Goal: Browse casually

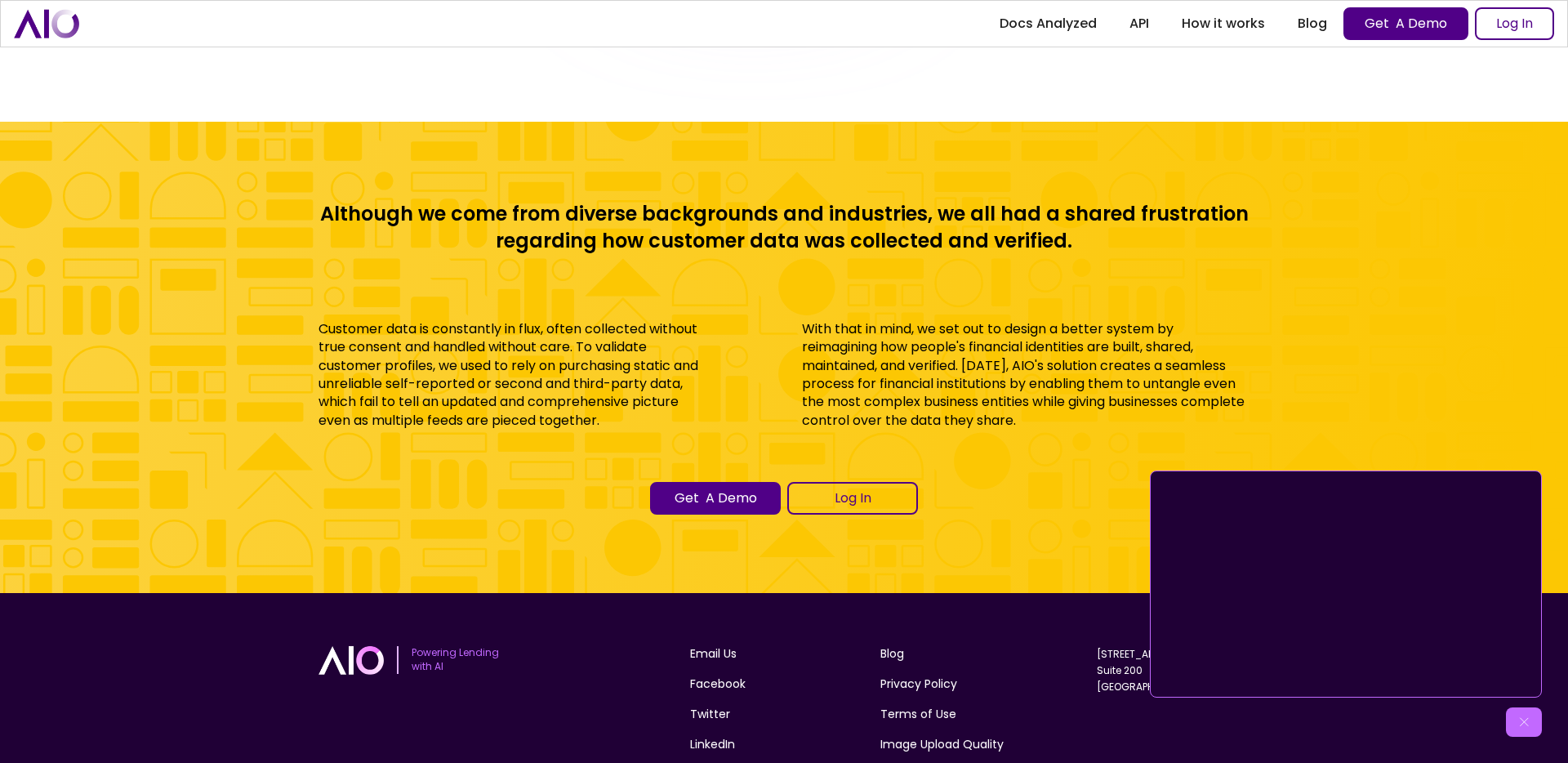
scroll to position [7279, 0]
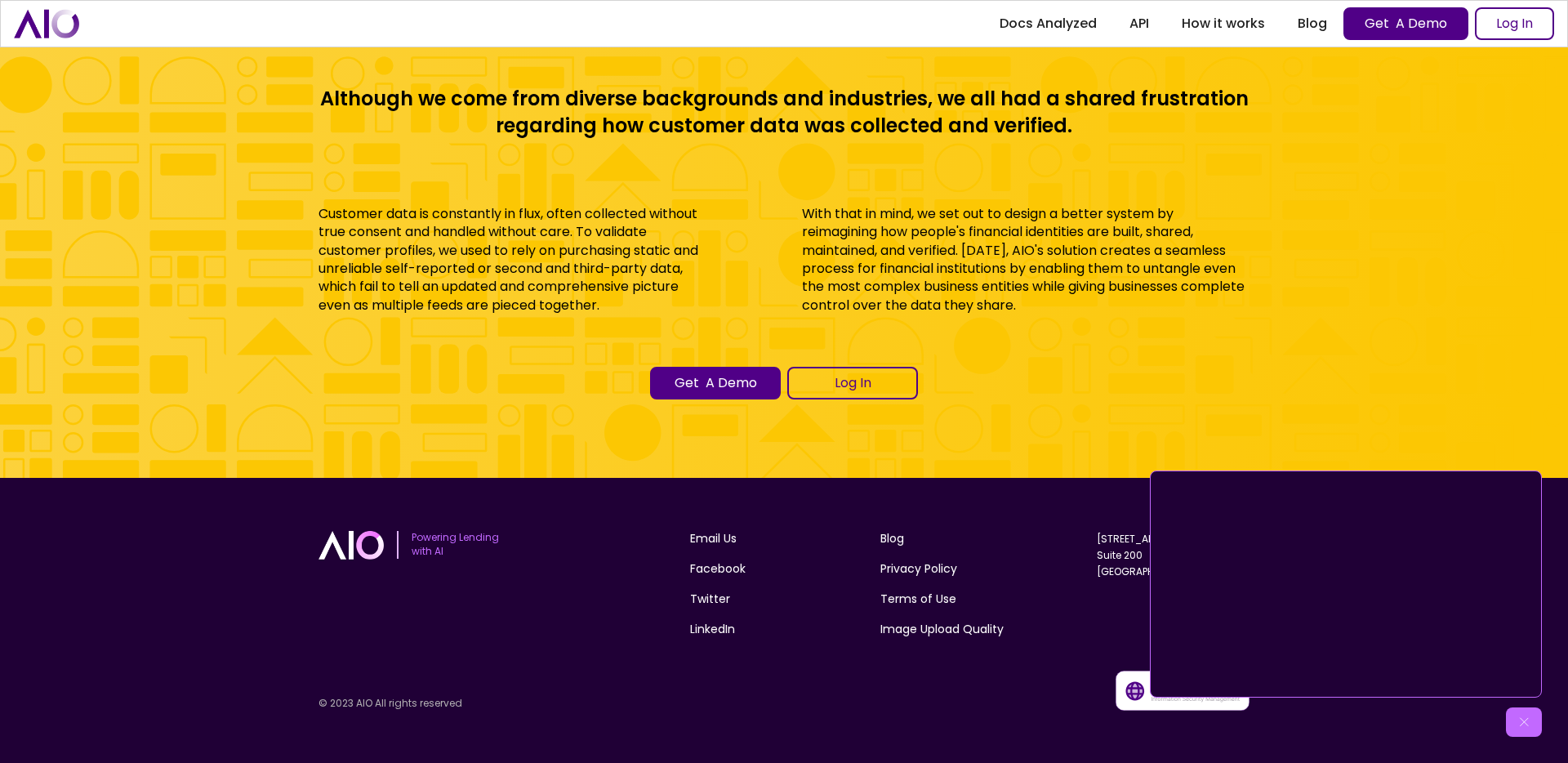
click at [1525, 730] on img at bounding box center [1525, 722] width 17 height 17
